Goal: Contribute content

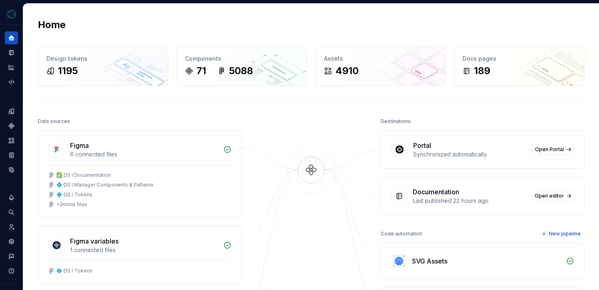
click at [175, 24] on div "Home" at bounding box center [311, 24] width 546 height 13
click at [12, 50] on icon "Documentation" at bounding box center [11, 52] width 7 height 7
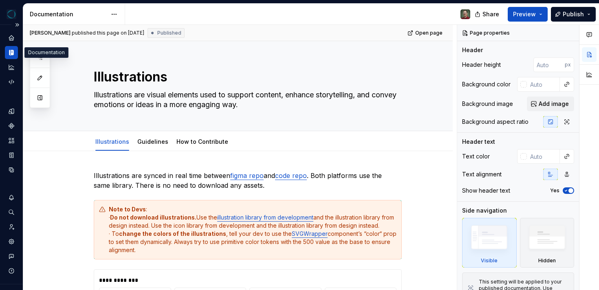
click at [40, 57] on icon "button" at bounding box center [40, 58] width 7 height 7
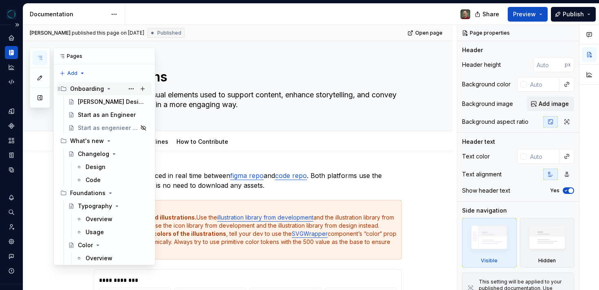
click at [93, 88] on div "Onboarding" at bounding box center [87, 89] width 34 height 8
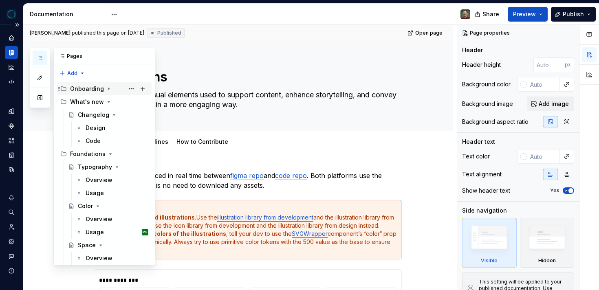
click at [93, 88] on div "Onboarding" at bounding box center [87, 89] width 34 height 8
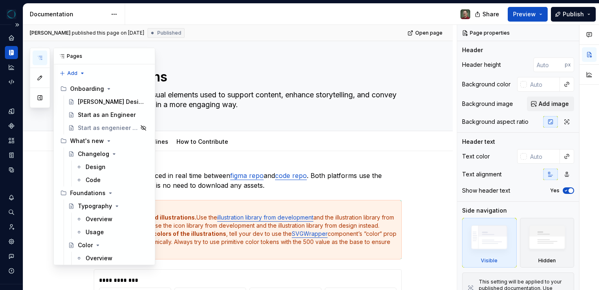
click at [71, 57] on div "Pages" at bounding box center [104, 56] width 101 height 16
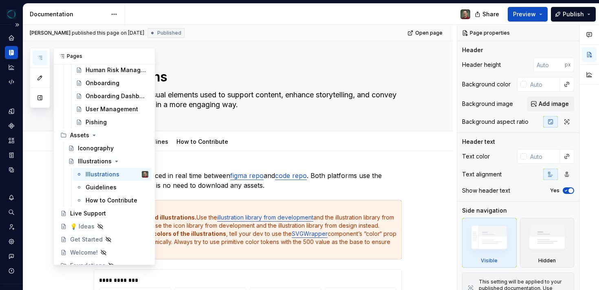
scroll to position [3510, 0]
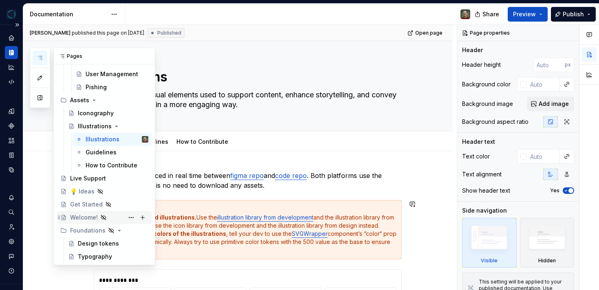
click at [81, 216] on div "Welcome!" at bounding box center [84, 218] width 28 height 8
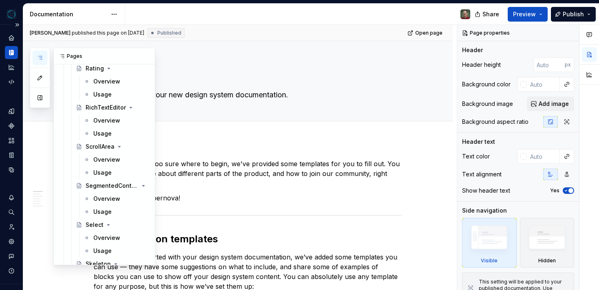
scroll to position [2314, 0]
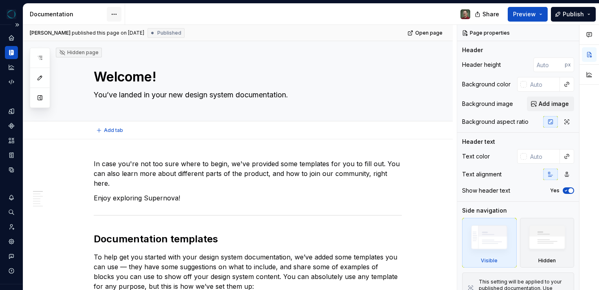
click at [116, 15] on html "[PERSON_NAME] Design System Dataset [PERSON_NAME] Documentation Share Preview P…" at bounding box center [299, 145] width 599 height 290
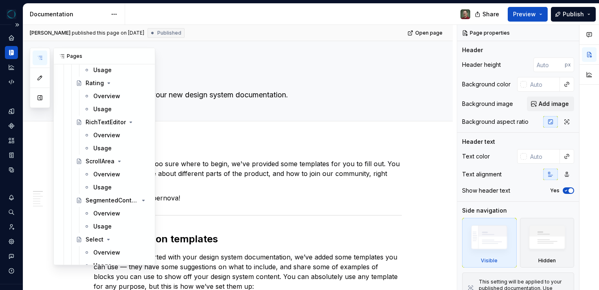
click at [41, 60] on icon "button" at bounding box center [40, 58] width 7 height 7
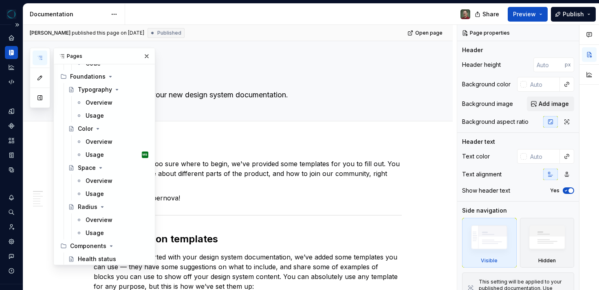
scroll to position [0, 0]
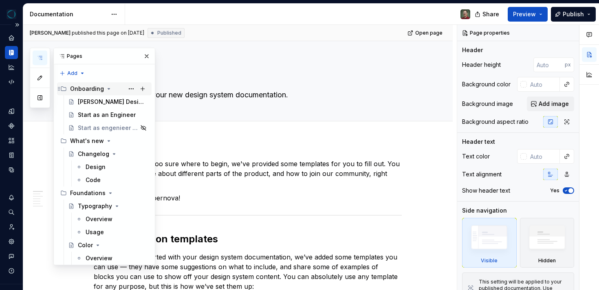
click at [108, 89] on icon "Page tree" at bounding box center [109, 89] width 7 height 7
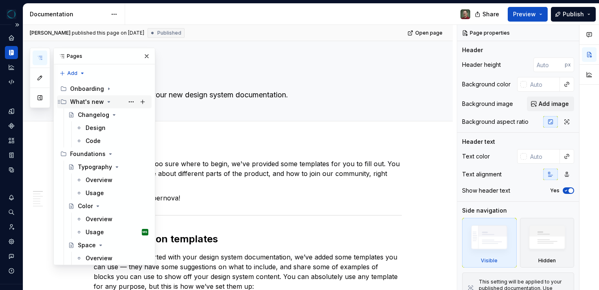
click at [106, 102] on icon "Page tree" at bounding box center [109, 102] width 7 height 7
click at [108, 113] on icon "Page tree" at bounding box center [110, 115] width 7 height 7
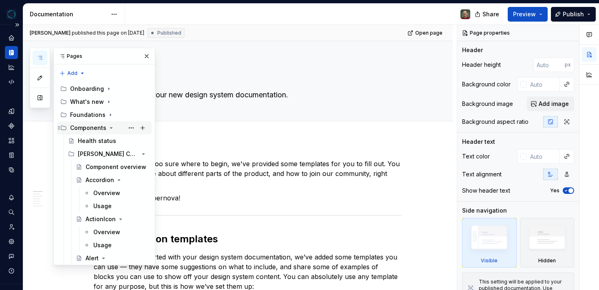
click at [109, 129] on icon "Page tree" at bounding box center [111, 128] width 7 height 7
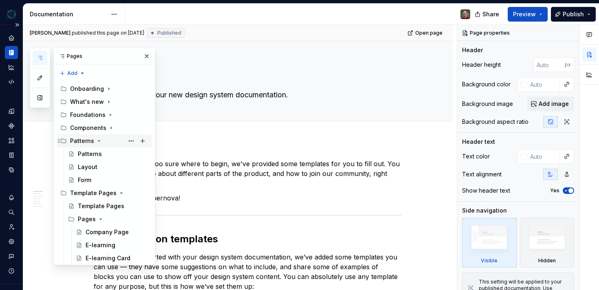
click at [99, 141] on icon "Page tree" at bounding box center [99, 141] width 7 height 7
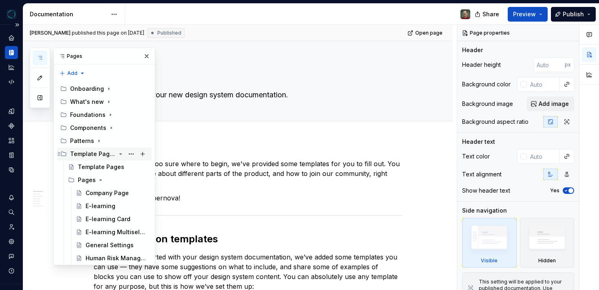
click at [117, 154] on icon "Page tree" at bounding box center [120, 154] width 7 height 7
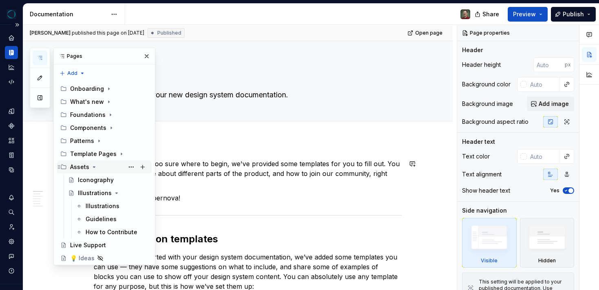
click at [94, 168] on icon "Page tree" at bounding box center [94, 167] width 7 height 7
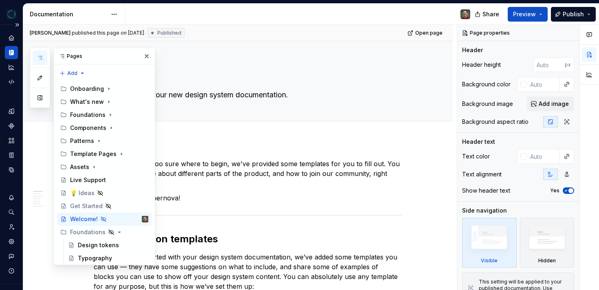
click at [74, 14] on div "Documentation" at bounding box center [68, 14] width 77 height 8
click at [60, 13] on div "Documentation" at bounding box center [68, 14] width 77 height 8
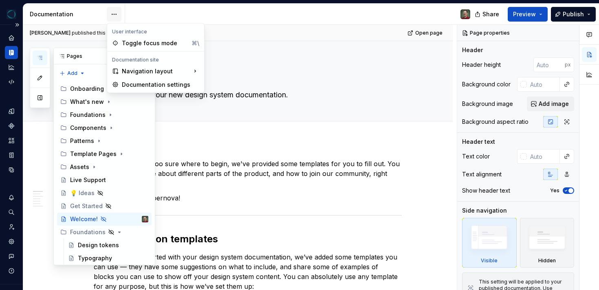
click at [109, 16] on html "[PERSON_NAME] Design System Dataset [PERSON_NAME] Documentation Share Preview P…" at bounding box center [299, 145] width 599 height 290
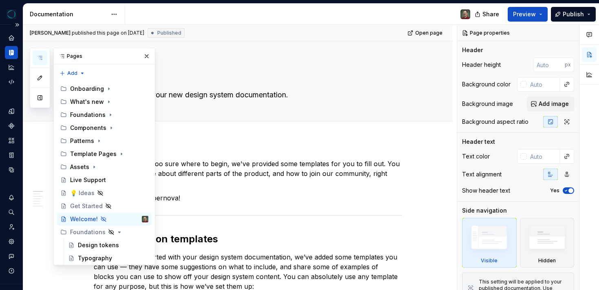
click at [219, 147] on html "[PERSON_NAME] Design System Dataset [PERSON_NAME] Documentation Share Preview P…" at bounding box center [299, 145] width 599 height 290
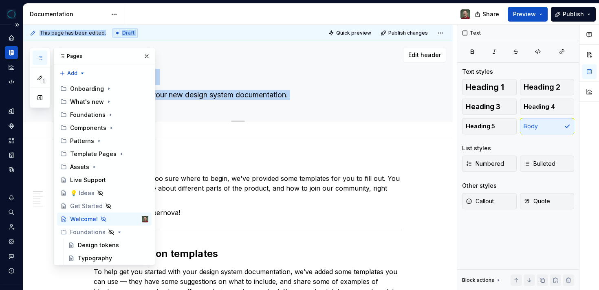
drag, startPoint x: 92, startPoint y: 55, endPoint x: 228, endPoint y: 48, distance: 135.9
click at [228, 48] on div "1 Pages Add Accessibility guide for tree Page tree. Navigate the tree with the …" at bounding box center [311, 158] width 576 height 266
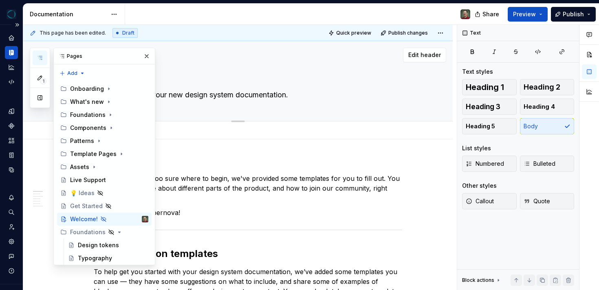
click at [223, 48] on div "Edit header" at bounding box center [234, 55] width 423 height 15
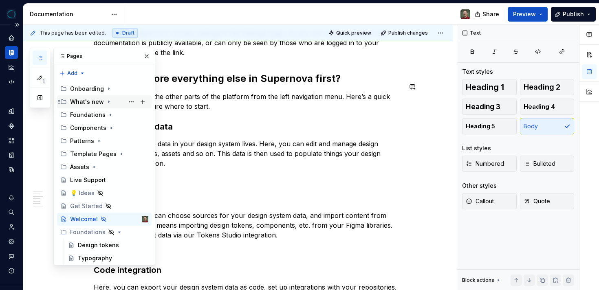
click at [108, 101] on icon "Page tree" at bounding box center [109, 102] width 7 height 7
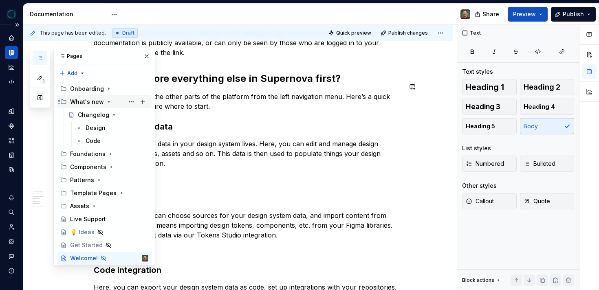
click at [108, 101] on icon "Page tree" at bounding box center [109, 102] width 7 height 7
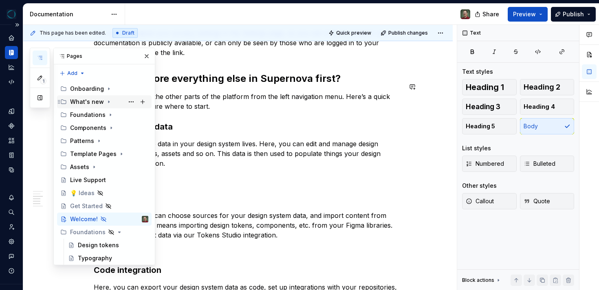
click at [86, 103] on div "What's new" at bounding box center [87, 102] width 34 height 8
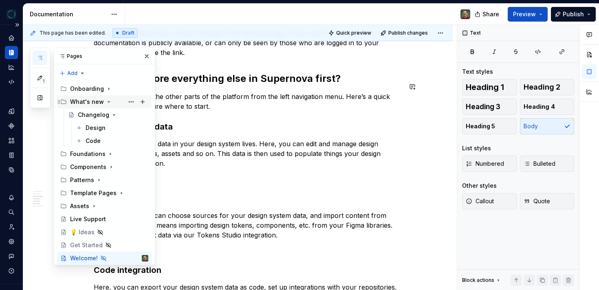
click at [86, 103] on div "What's new" at bounding box center [87, 102] width 34 height 8
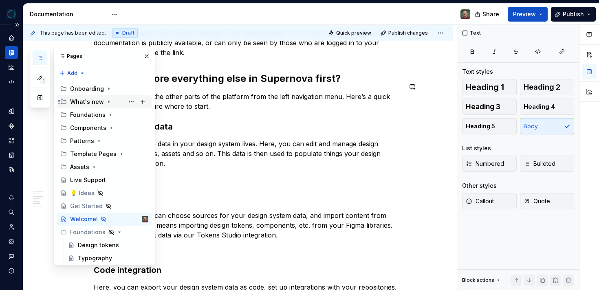
click at [86, 103] on div "What's new" at bounding box center [87, 102] width 34 height 8
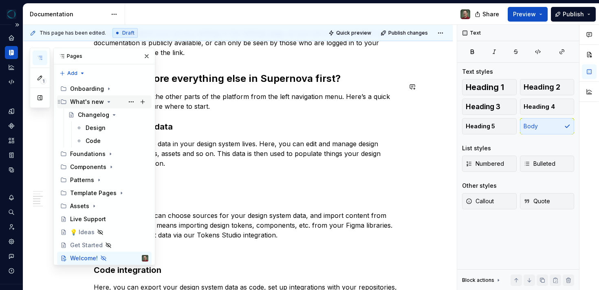
click at [86, 103] on div "What's new" at bounding box center [87, 102] width 34 height 8
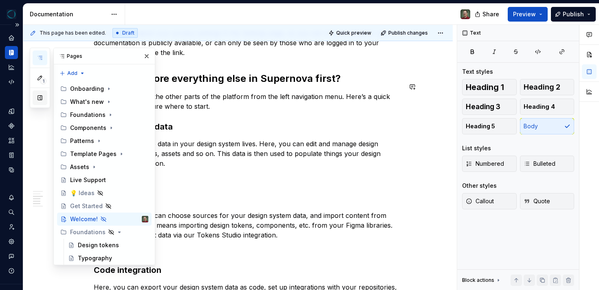
click at [40, 95] on button "button" at bounding box center [40, 97] width 15 height 15
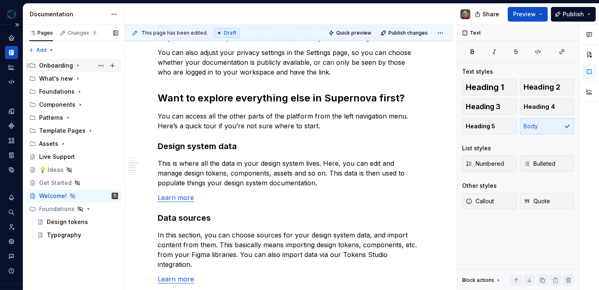
click at [51, 64] on div "Onboarding" at bounding box center [56, 66] width 34 height 8
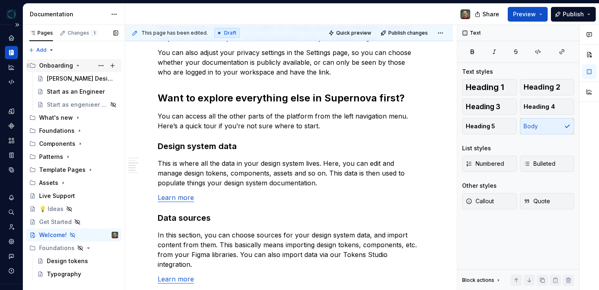
click at [62, 72] on div "Onboarding" at bounding box center [73, 65] width 95 height 13
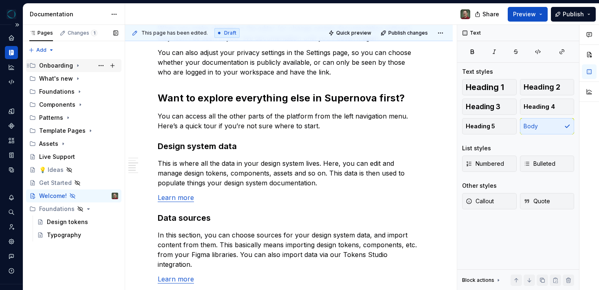
click at [62, 66] on div "Onboarding" at bounding box center [56, 66] width 34 height 8
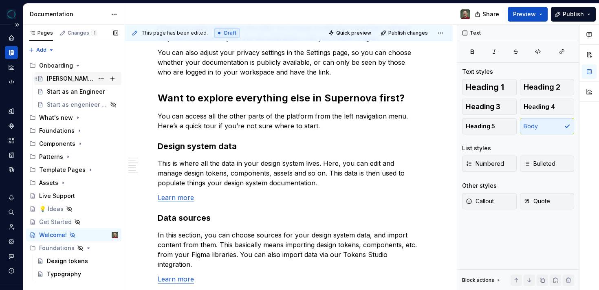
click at [65, 77] on div "[PERSON_NAME] Design System" at bounding box center [70, 79] width 47 height 8
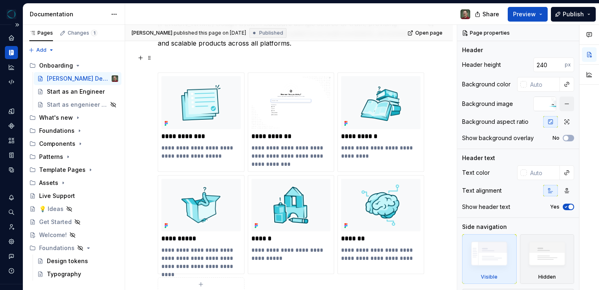
scroll to position [163, 0]
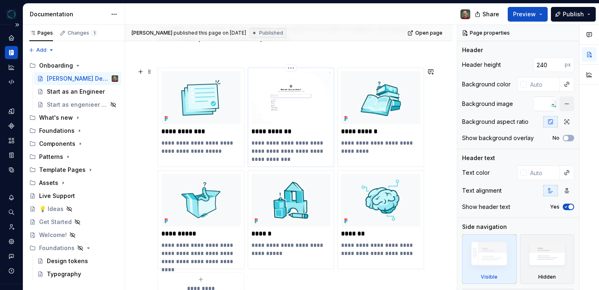
click at [287, 147] on p "**********" at bounding box center [290, 151] width 79 height 24
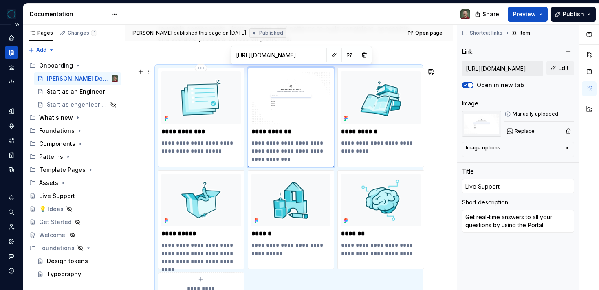
click at [210, 148] on p "**********" at bounding box center [200, 147] width 79 height 16
type textarea "*"
type input "Health status"
type textarea "Track next, outdated, and unstable components"
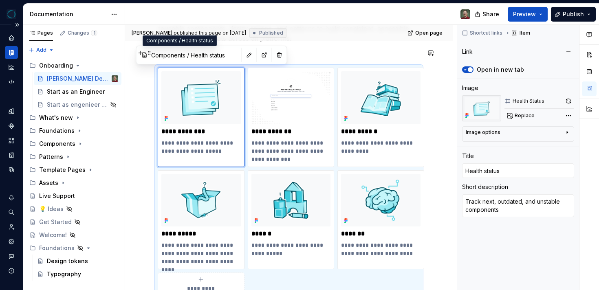
type input "Components / Health status/ [PERSON_NAME] Design Systems"
type textarea "*"
type input "Assets"
type textarea "Iconos, Illustrations, logos, Slack"
type input "Assets"
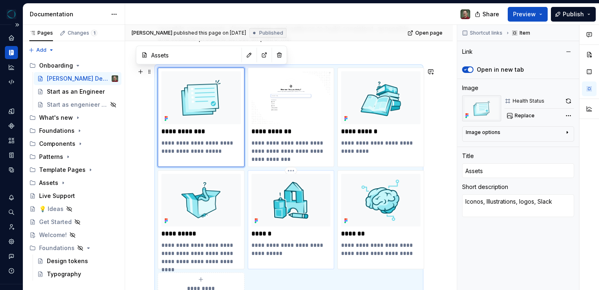
click at [280, 218] on img at bounding box center [290, 200] width 79 height 53
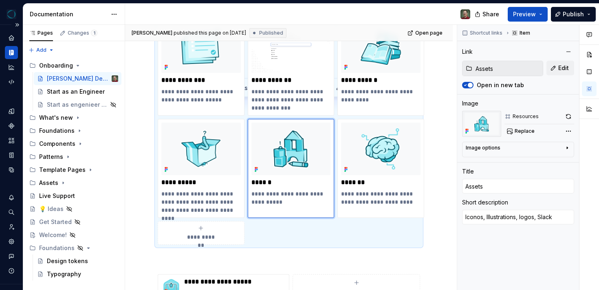
scroll to position [233, 0]
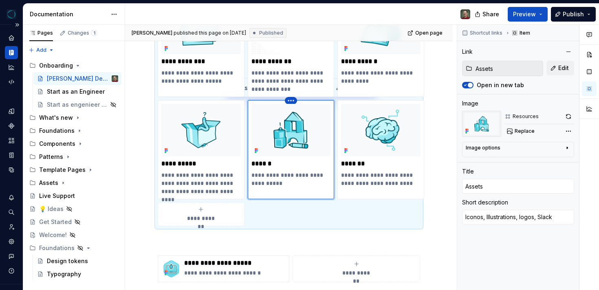
click at [290, 103] on html "**********" at bounding box center [299, 145] width 599 height 290
click at [290, 102] on html "**********" at bounding box center [299, 145] width 599 height 290
click at [292, 171] on div "**********" at bounding box center [290, 146] width 79 height 84
type textarea "*"
type input "Layouts"
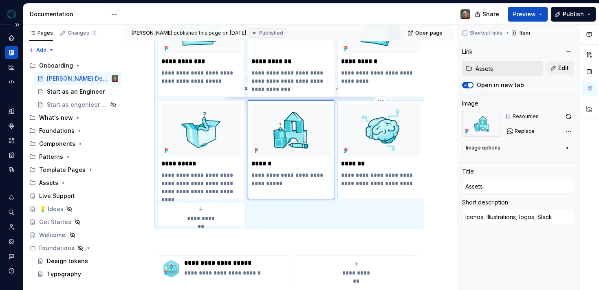
type textarea "Learn how to construct the structure of a product"
type input "Patterns"
click at [363, 171] on div "**********" at bounding box center [380, 146] width 79 height 84
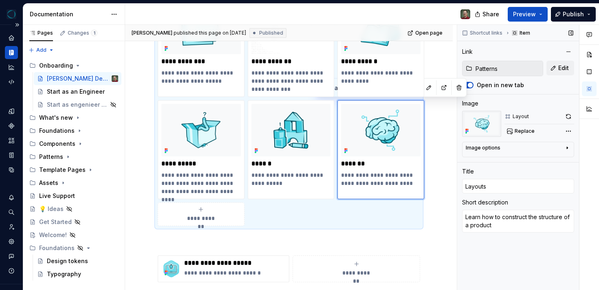
click at [469, 81] on div at bounding box center [467, 85] width 11 height 8
click at [469, 85] on span "button" at bounding box center [470, 85] width 5 height 5
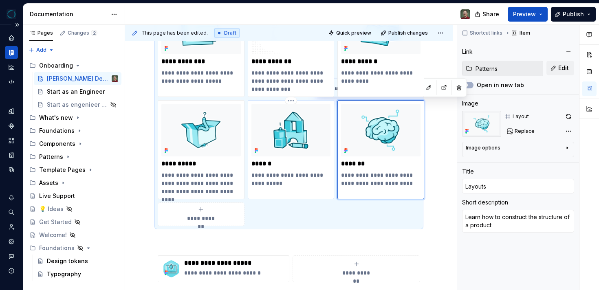
click at [293, 171] on p "**********" at bounding box center [290, 179] width 79 height 16
type textarea "*"
type input "Assets"
type textarea "Iconos, Illustrations, logos, Slack"
type input "Assets"
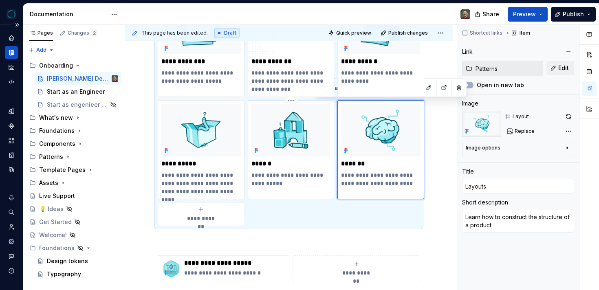
type input "Assets"
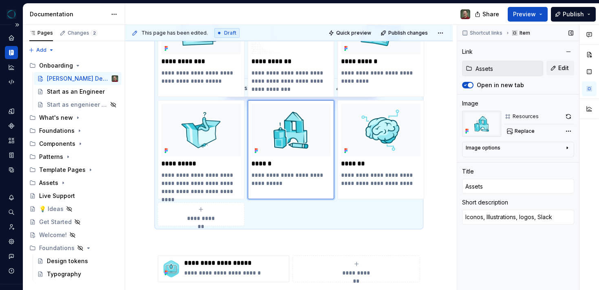
click at [468, 87] on icon "button" at bounding box center [465, 85] width 7 height 5
type textarea "*"
type input "Components"
type textarea "All UI elements and their health status, showing if design and code are in sync"
type input "[PERSON_NAME] Components"
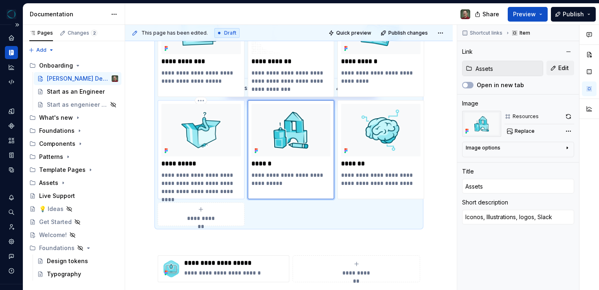
type input "[PERSON_NAME] Components"
click at [224, 152] on img at bounding box center [200, 130] width 79 height 53
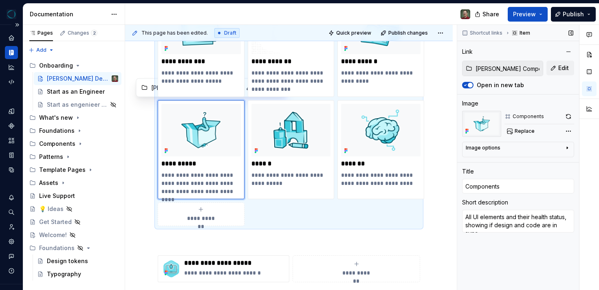
click at [467, 86] on icon "button" at bounding box center [465, 85] width 7 height 5
click at [400, 76] on p "**********" at bounding box center [380, 77] width 79 height 16
type textarea "*"
type input "Foundations"
type textarea "Our colors, grid, and basic visual"
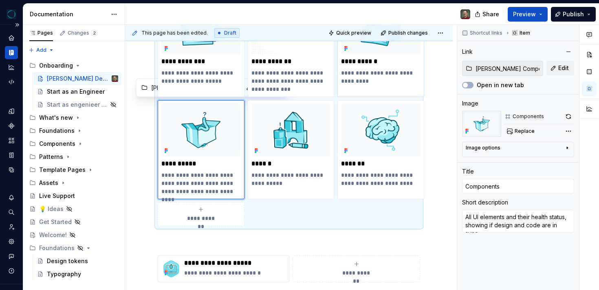
type input "Foundations"
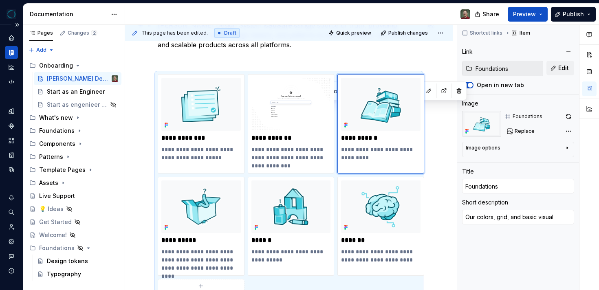
scroll to position [122, 0]
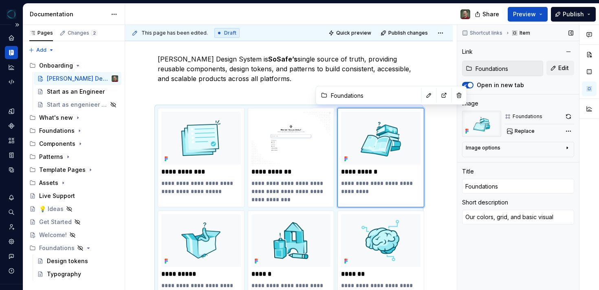
click at [467, 87] on icon "button" at bounding box center [465, 85] width 7 height 5
type textarea "*"
type input "Live Support"
type textarea "Get real-time answers to all your questions by using the Portal"
click at [316, 154] on img at bounding box center [290, 138] width 79 height 53
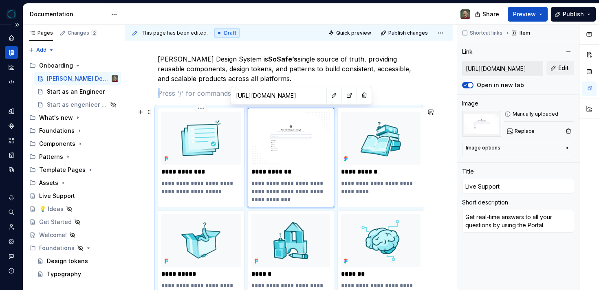
type textarea "*"
type input "Health status"
type textarea "Track next, outdated, and unstable components"
click at [205, 163] on img at bounding box center [200, 138] width 79 height 53
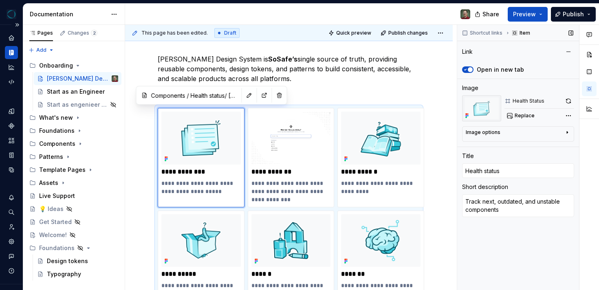
click at [468, 70] on span "button" at bounding box center [470, 69] width 5 height 5
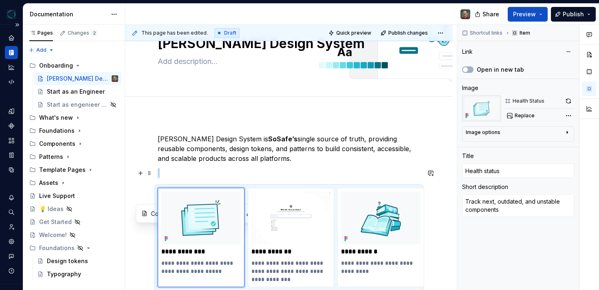
scroll to position [0, 0]
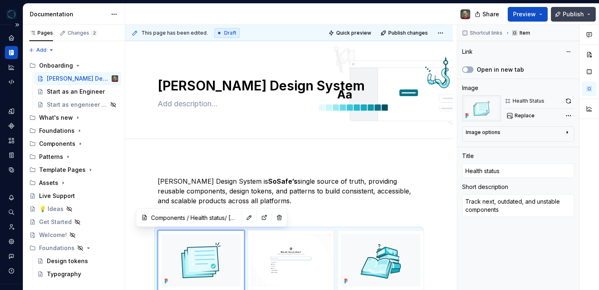
click at [566, 13] on span "Publish" at bounding box center [573, 14] width 21 height 8
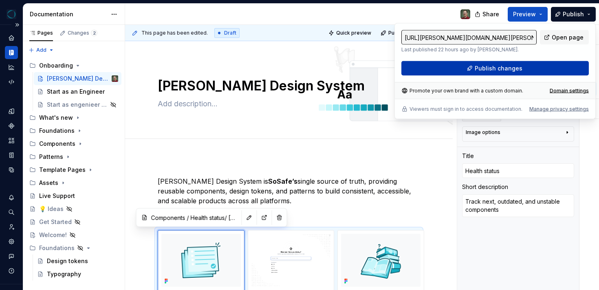
click at [507, 64] on span "Publish changes" at bounding box center [499, 68] width 48 height 8
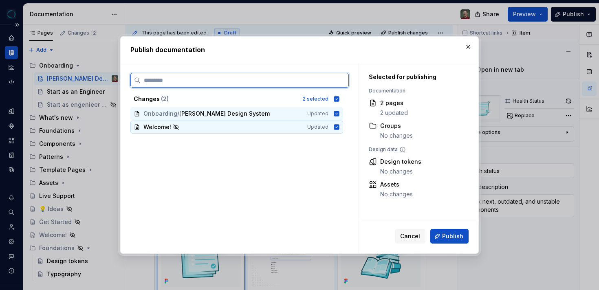
click at [287, 128] on div "Welcome!" at bounding box center [220, 127] width 154 height 8
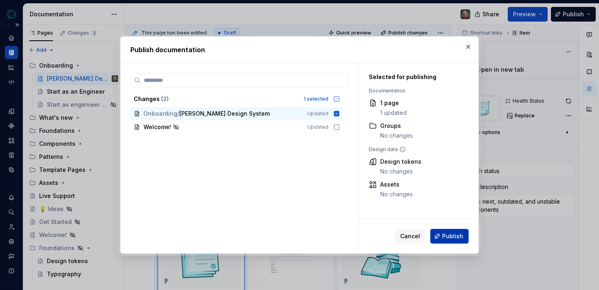
click at [447, 234] on span "Publish" at bounding box center [452, 236] width 21 height 8
type textarea "*"
